Goal: Transaction & Acquisition: Register for event/course

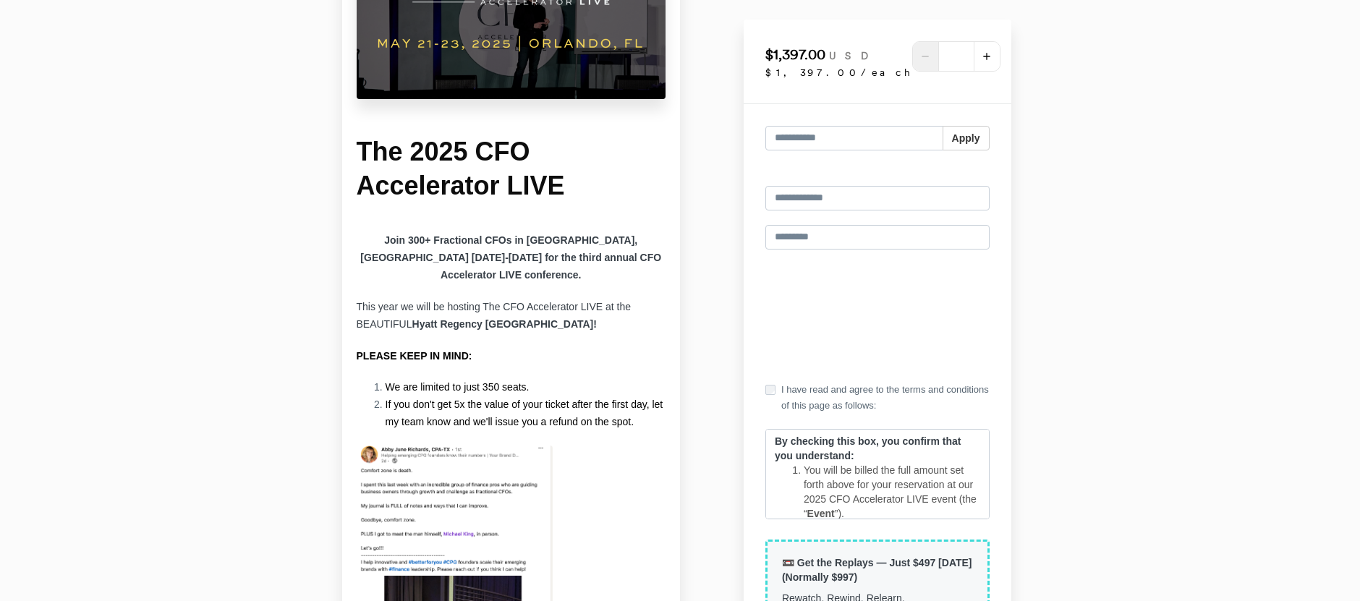
scroll to position [289, 0]
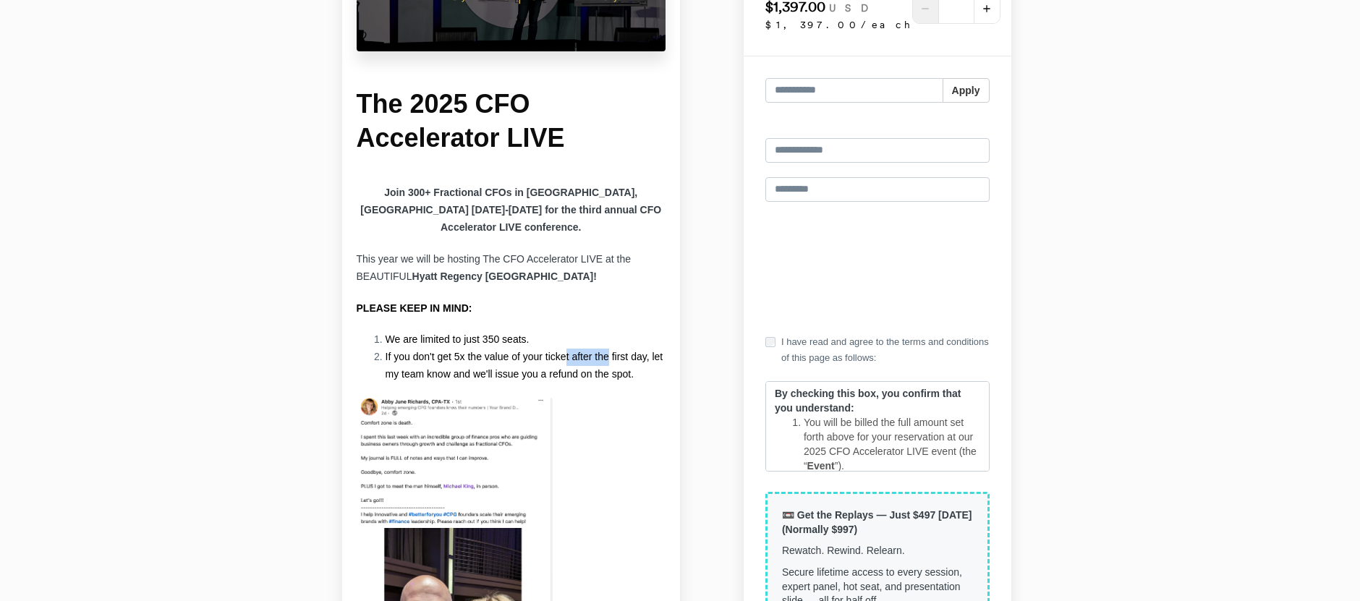
drag, startPoint x: 570, startPoint y: 341, endPoint x: 616, endPoint y: 335, distance: 46.7
click at [615, 351] on span "If you don't get 5x the value of your ticket after the first day, let my team k…" at bounding box center [525, 365] width 278 height 29
click at [598, 300] on p "PLEASE KEEP IN MIND:" at bounding box center [512, 308] width 310 height 17
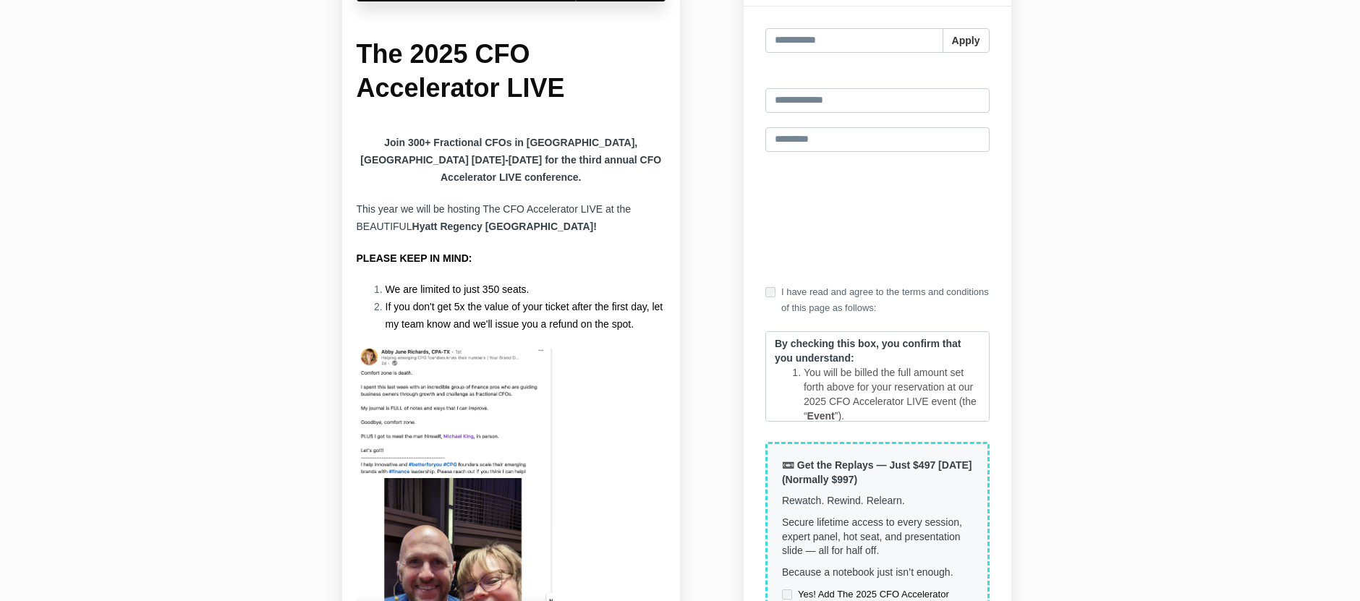
scroll to position [362, 0]
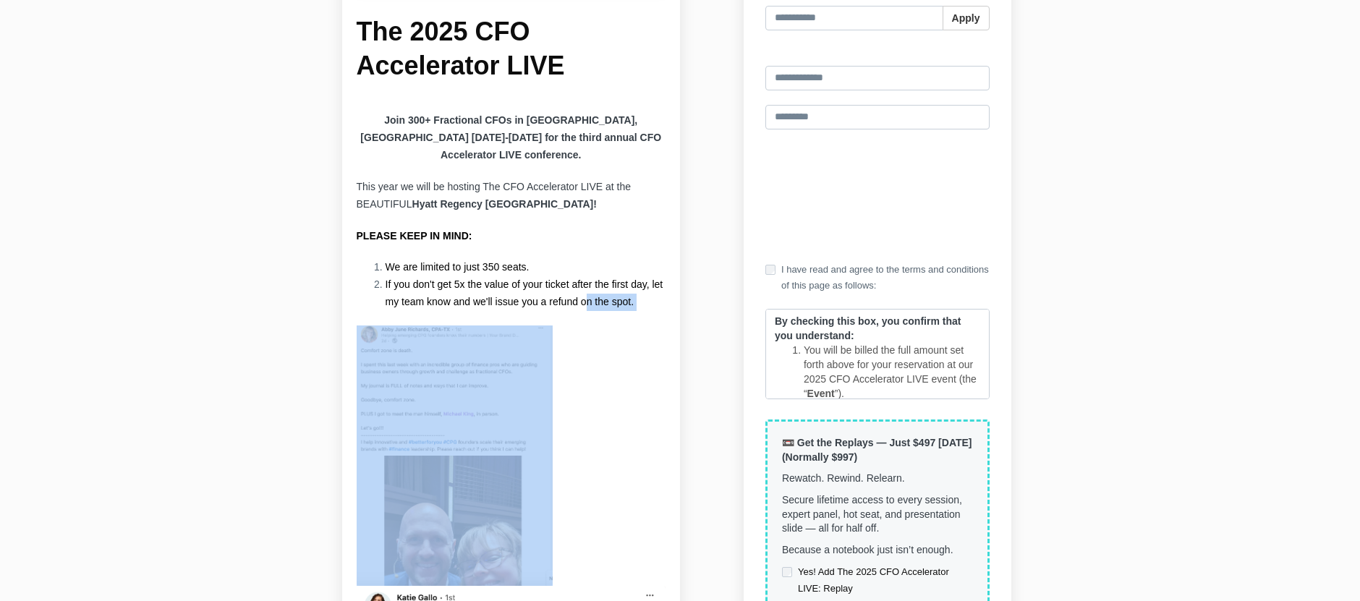
drag, startPoint x: 600, startPoint y: 282, endPoint x: 605, endPoint y: 272, distance: 10.7
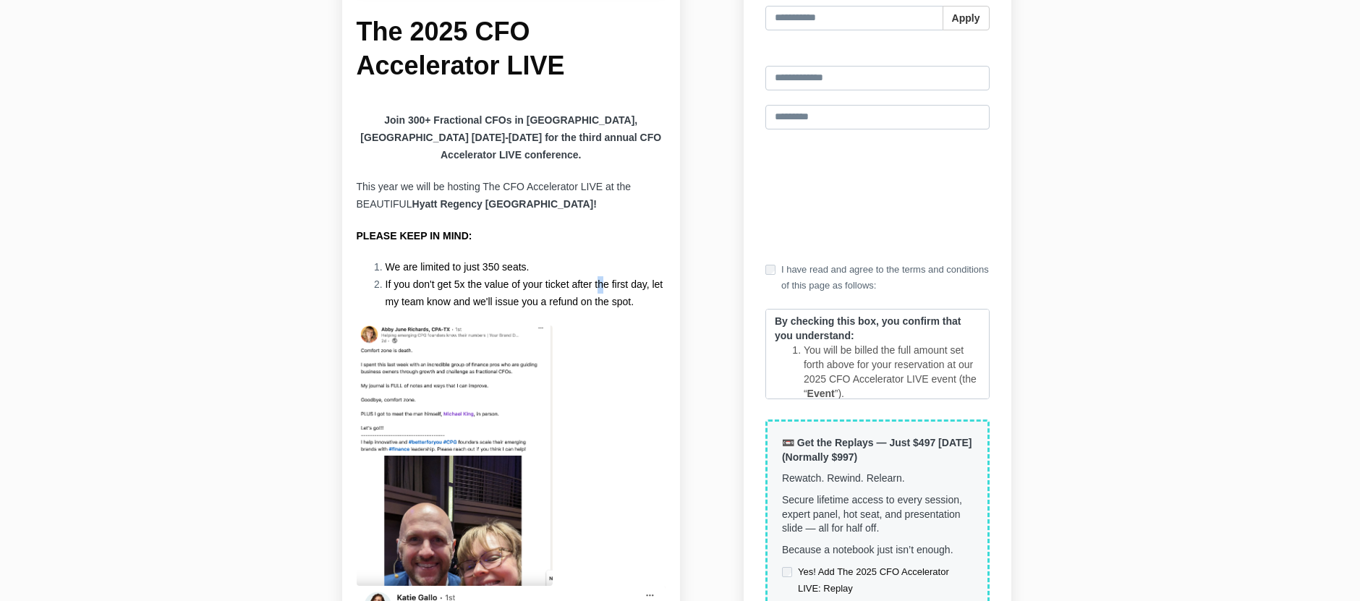
click at [604, 279] on span "If you don't get 5x the value of your ticket after the first day, let my team k…" at bounding box center [525, 293] width 278 height 29
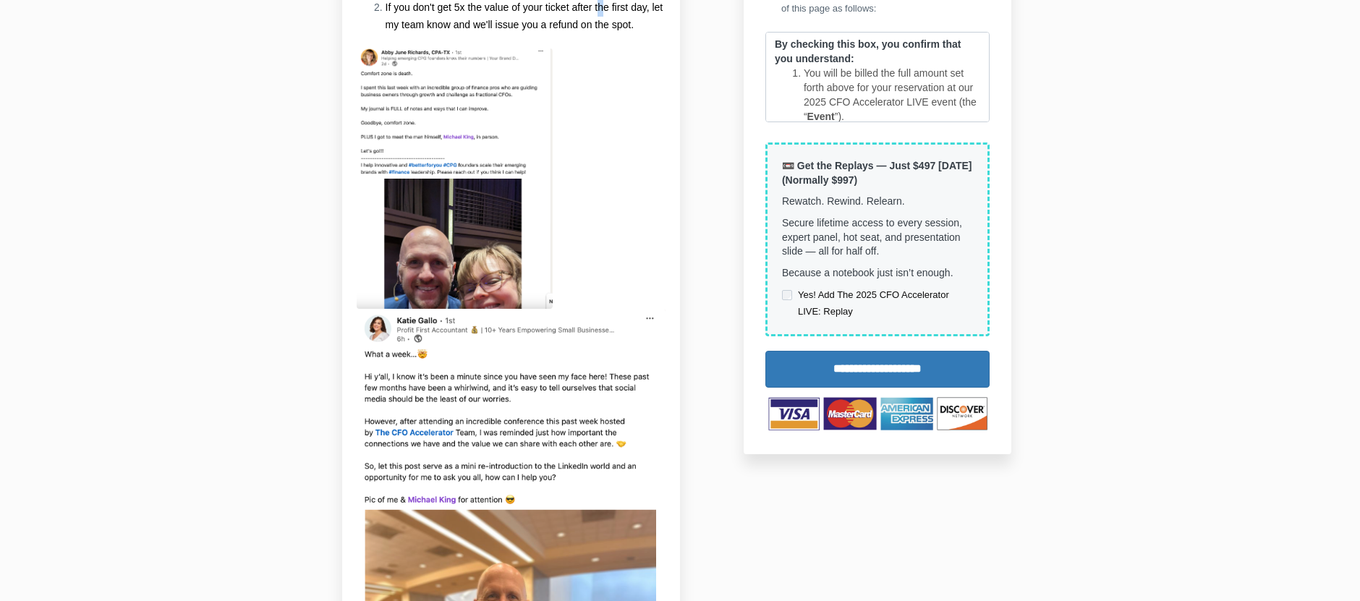
scroll to position [651, 0]
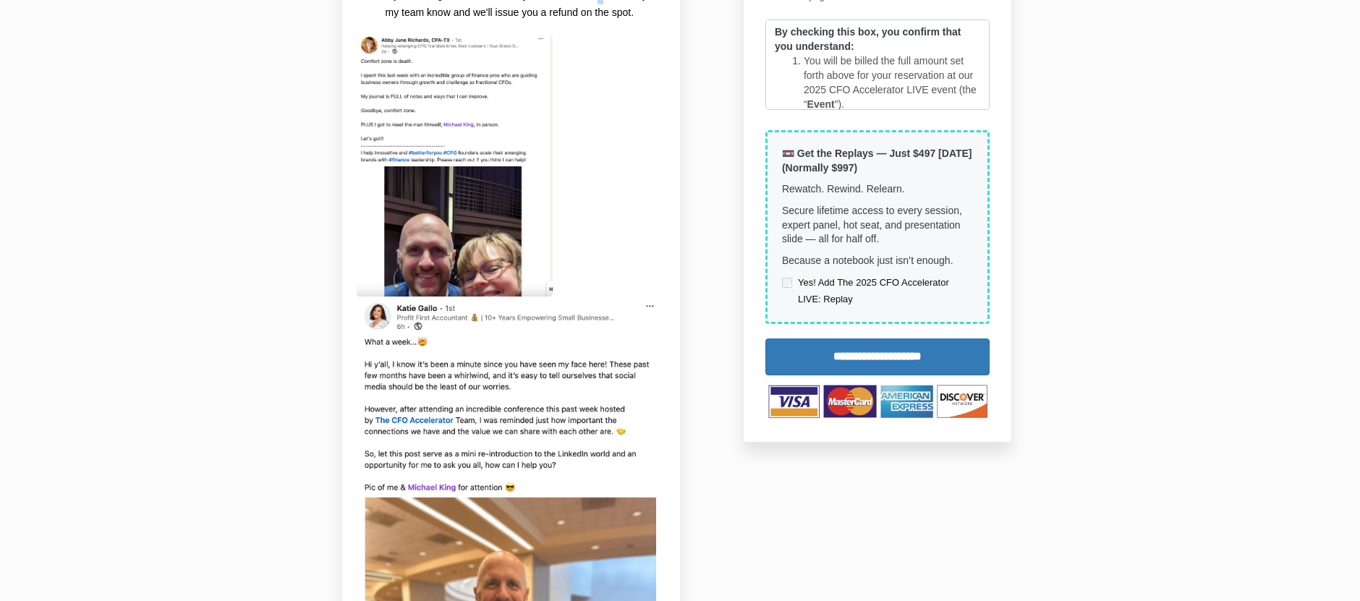
click at [524, 370] on img at bounding box center [512, 502] width 310 height 410
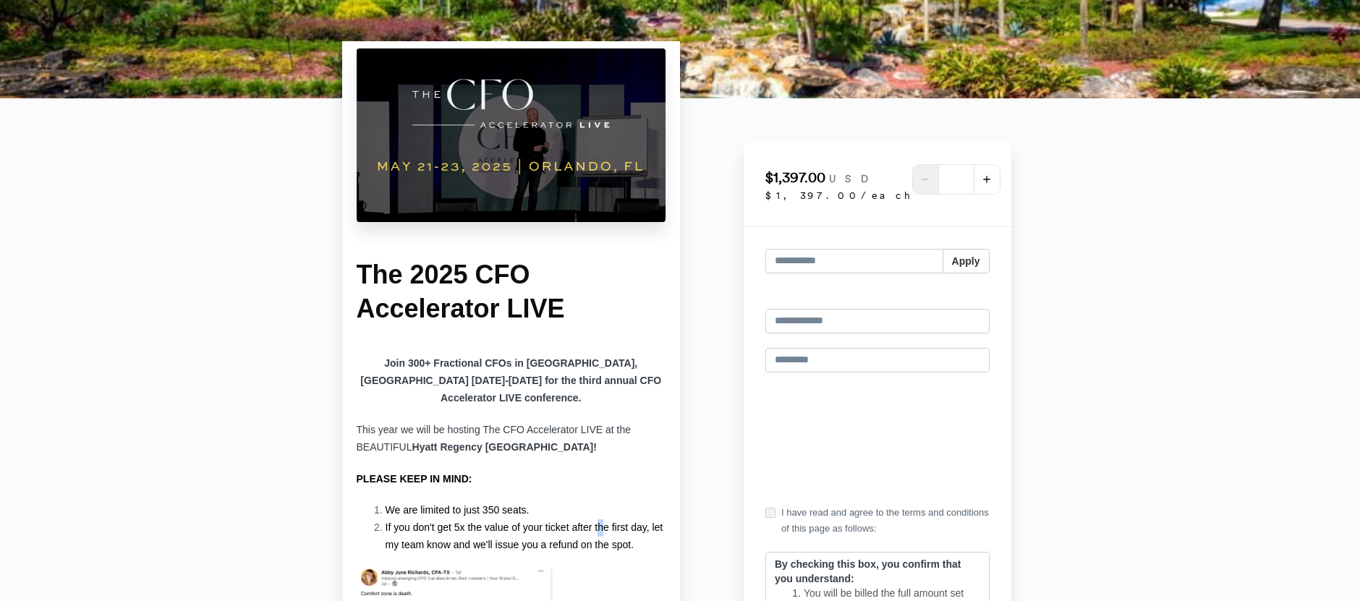
scroll to position [0, 0]
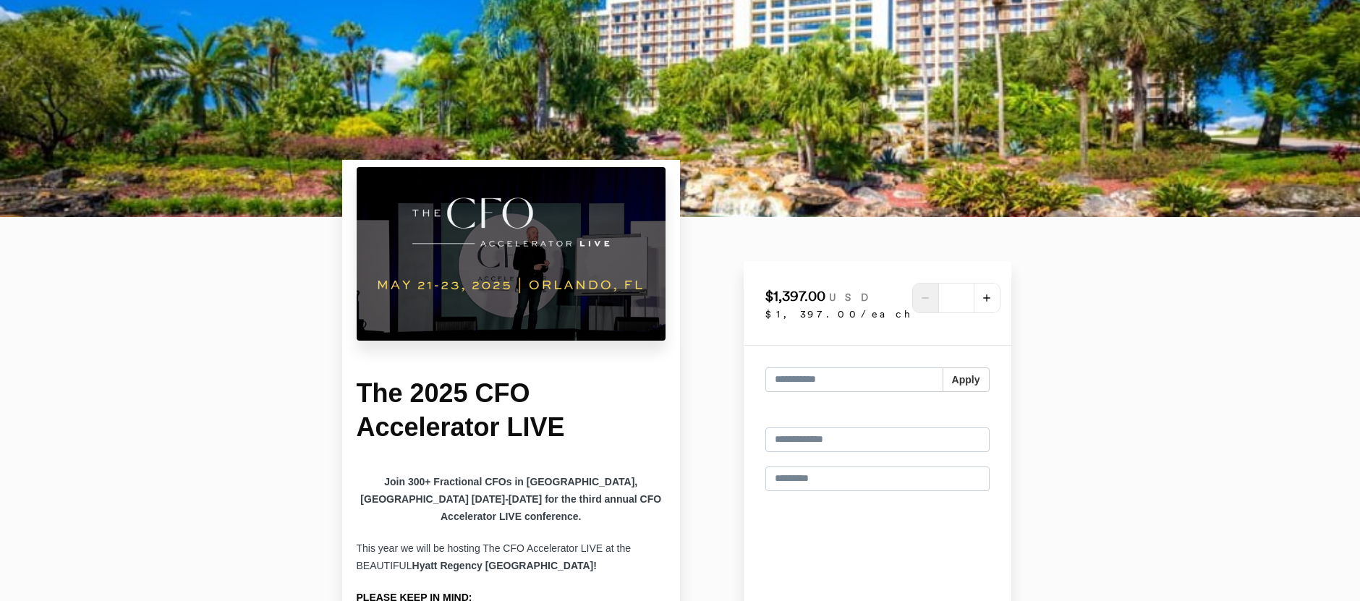
click at [541, 247] on img at bounding box center [512, 254] width 310 height 174
click at [855, 310] on div "$1,397.00 USD $1,397.00/each *" at bounding box center [878, 303] width 224 height 41
